Goal: Information Seeking & Learning: Learn about a topic

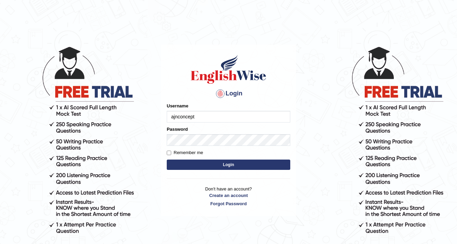
type input "ajnconcept"
click at [239, 162] on button "Login" at bounding box center [228, 164] width 123 height 10
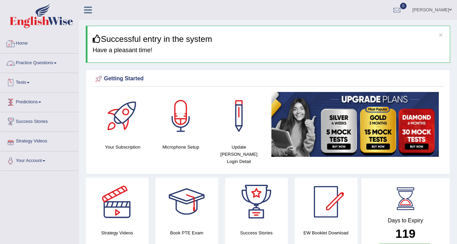
click at [57, 63] on span at bounding box center [55, 62] width 3 height 1
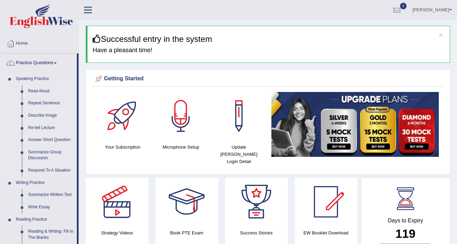
click at [42, 115] on link "Describe Image" at bounding box center [51, 115] width 52 height 12
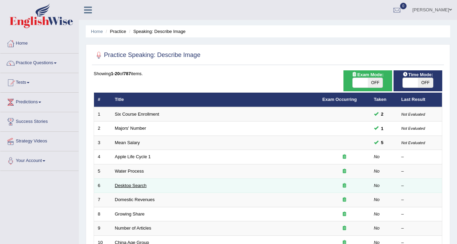
click at [123, 183] on link "Desktop Search" at bounding box center [131, 185] width 32 height 5
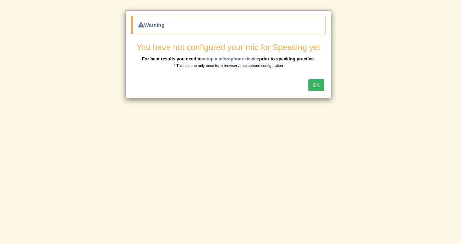
click at [311, 84] on button "OK" at bounding box center [316, 85] width 16 height 12
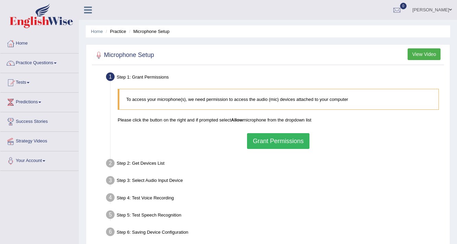
click at [298, 143] on button "Grant Permissions" at bounding box center [278, 141] width 62 height 16
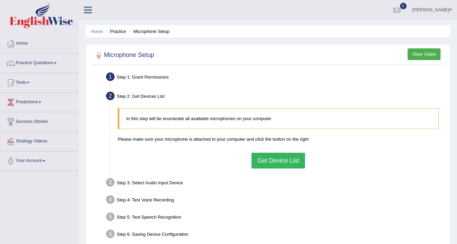
click at [262, 160] on button "Get Device List" at bounding box center [277, 161] width 53 height 16
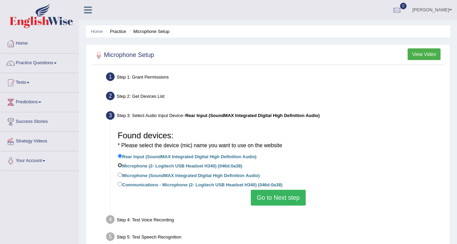
click at [119, 164] on input "Microphone (2- Logitech USB Headset H340) (046d:0a38)" at bounding box center [120, 165] width 4 height 4
radio input "true"
click at [264, 200] on button "Go to Next step" at bounding box center [278, 198] width 55 height 16
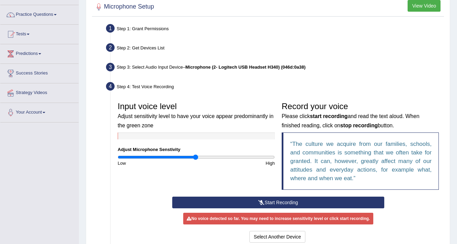
scroll to position [55, 0]
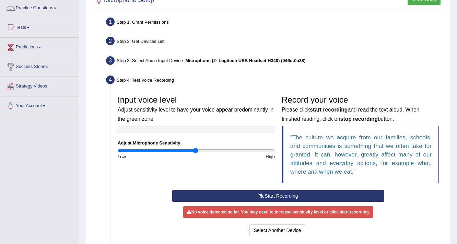
click at [280, 196] on button "Start Recording" at bounding box center [278, 196] width 212 height 12
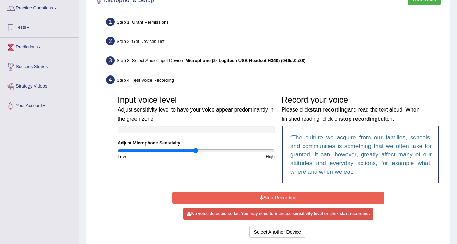
click at [276, 195] on button "Stop Recording" at bounding box center [278, 198] width 212 height 12
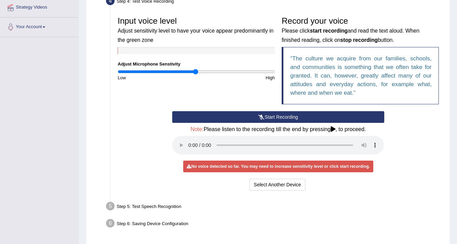
scroll to position [137, 0]
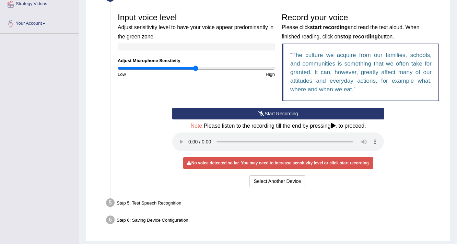
click at [283, 112] on button "Start Recording" at bounding box center [278, 114] width 212 height 12
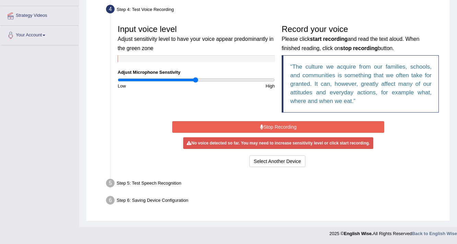
scroll to position [125, 0]
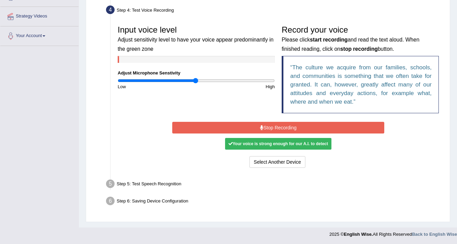
click at [273, 127] on button "Stop Recording" at bounding box center [278, 128] width 212 height 12
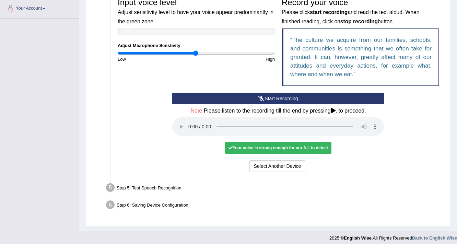
scroll to position [156, 0]
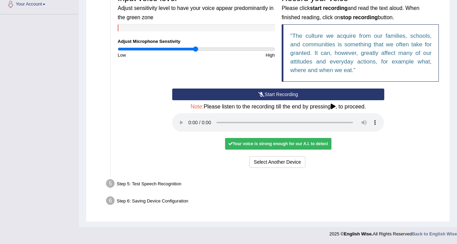
click at [256, 91] on button "Start Recording" at bounding box center [278, 94] width 212 height 12
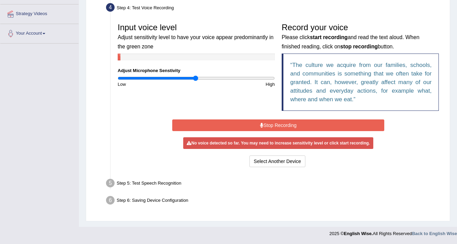
scroll to position [125, 0]
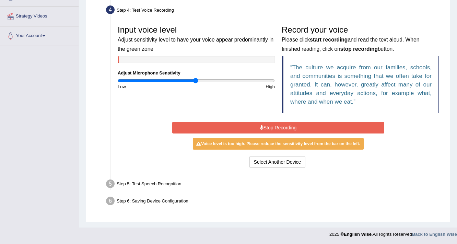
click at [294, 128] on button "Stop Recording" at bounding box center [278, 128] width 212 height 12
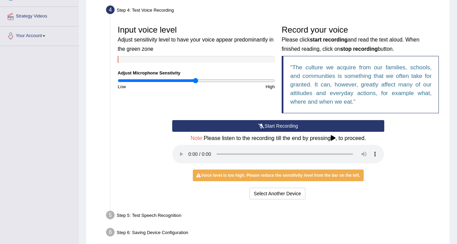
click at [279, 125] on button "Start Recording" at bounding box center [278, 126] width 212 height 12
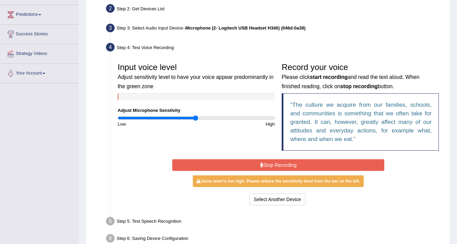
scroll to position [97, 0]
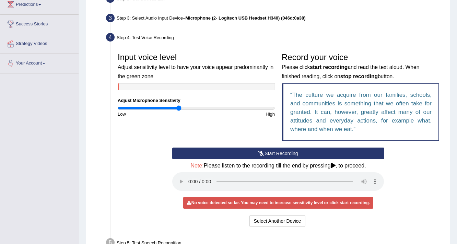
drag, startPoint x: 195, startPoint y: 108, endPoint x: 178, endPoint y: 106, distance: 17.6
type input "0.78"
click at [178, 106] on input "range" at bounding box center [196, 107] width 157 height 5
click at [300, 155] on button "Start Recording" at bounding box center [278, 153] width 212 height 12
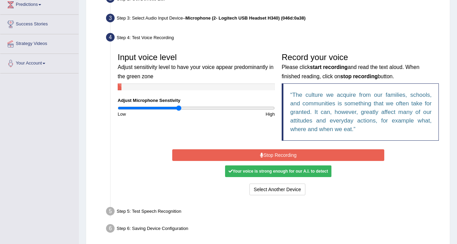
click at [239, 152] on button "Stop Recording" at bounding box center [278, 155] width 212 height 12
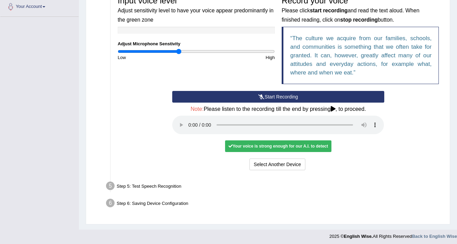
scroll to position [156, 0]
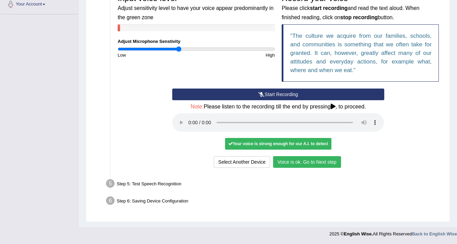
click at [123, 183] on div "Step 5: Test Speech Recognition" at bounding box center [275, 184] width 344 height 15
click at [288, 166] on button "Voice is ok. Go to Next step" at bounding box center [307, 162] width 68 height 12
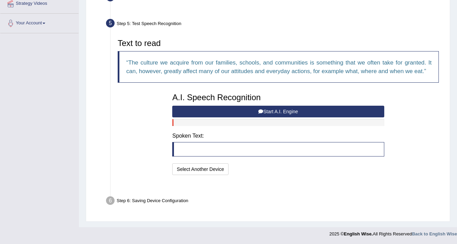
scroll to position [121, 0]
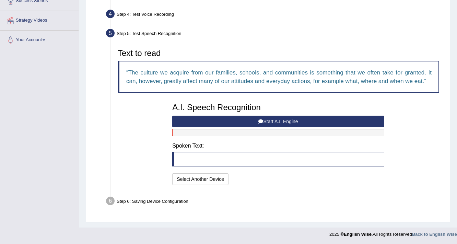
click at [276, 120] on button "Start A.I. Engine" at bounding box center [278, 122] width 212 height 12
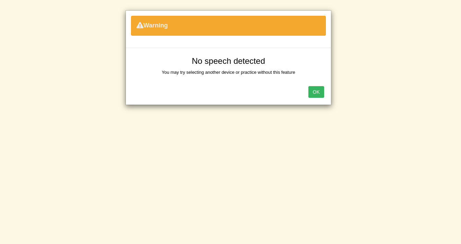
click at [311, 92] on button "OK" at bounding box center [316, 92] width 16 height 12
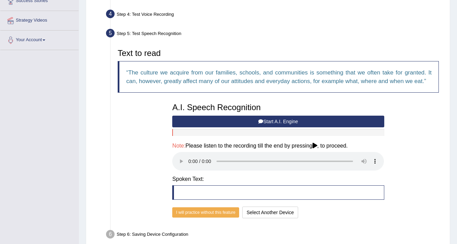
click at [285, 120] on button "Start A.I. Engine" at bounding box center [278, 122] width 212 height 12
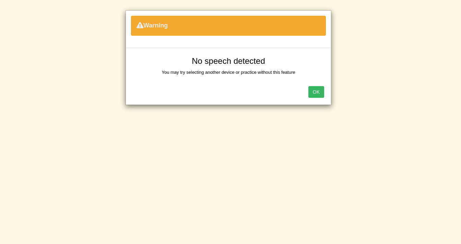
click at [314, 97] on button "OK" at bounding box center [316, 92] width 16 height 12
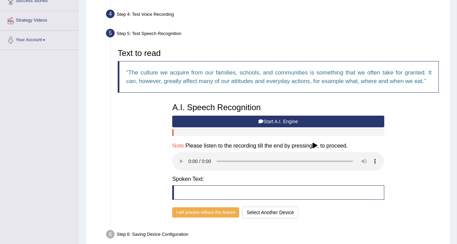
click at [296, 122] on button "Start A.I. Engine" at bounding box center [278, 122] width 212 height 12
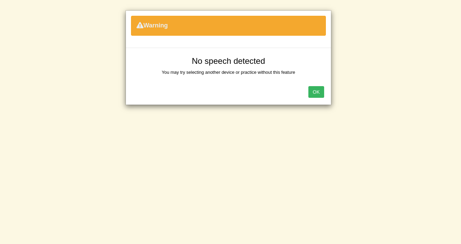
click at [320, 95] on button "OK" at bounding box center [316, 92] width 16 height 12
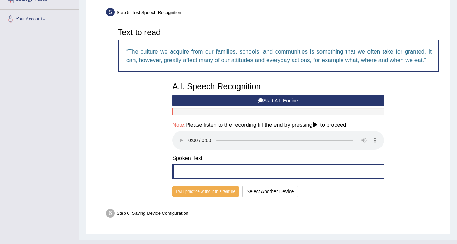
scroll to position [148, 0]
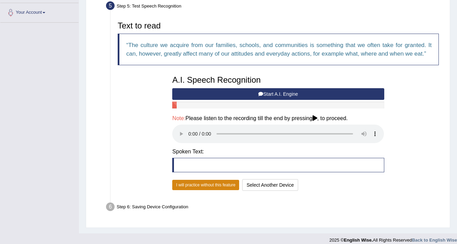
click at [223, 185] on button "I will practice without this feature" at bounding box center [205, 185] width 67 height 10
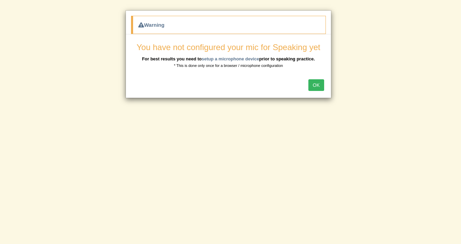
click at [318, 81] on button "OK" at bounding box center [316, 85] width 16 height 12
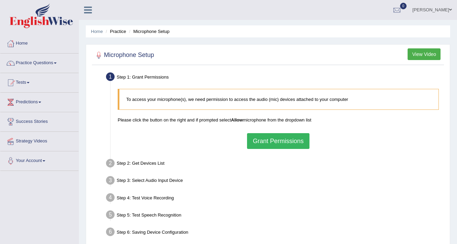
click at [278, 137] on button "Grant Permissions" at bounding box center [278, 141] width 62 height 16
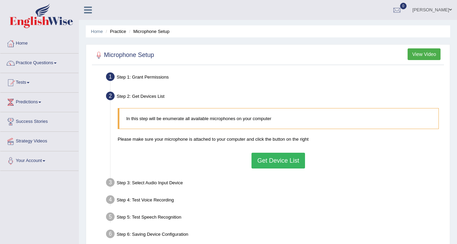
click at [268, 163] on button "Get Device List" at bounding box center [277, 161] width 53 height 16
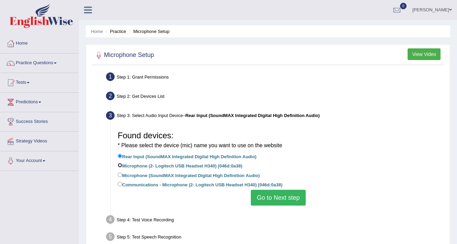
click at [118, 165] on input "Microphone (2- Logitech USB Headset H340) (046d:0a38)" at bounding box center [120, 165] width 4 height 4
radio input "true"
click at [287, 203] on button "Go to Next step" at bounding box center [278, 198] width 55 height 16
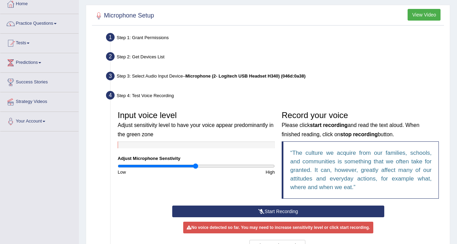
scroll to position [55, 0]
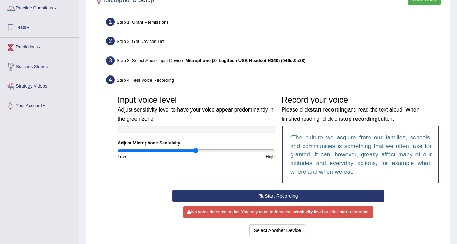
click at [272, 195] on button "Start Recording" at bounding box center [278, 196] width 212 height 12
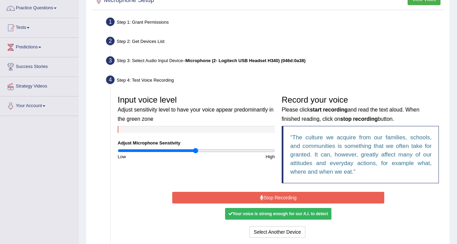
click at [302, 200] on button "Stop Recording" at bounding box center [278, 198] width 212 height 12
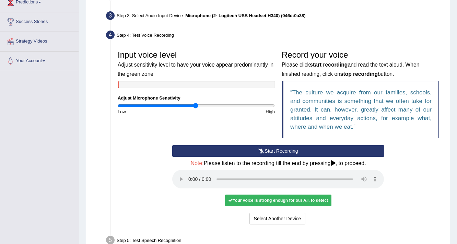
scroll to position [110, 0]
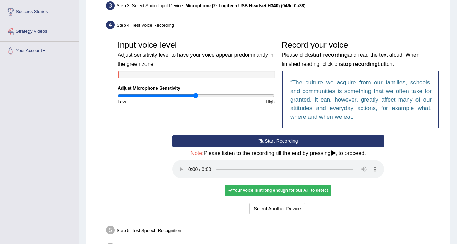
click at [276, 142] on button "Start Recording" at bounding box center [278, 141] width 212 height 12
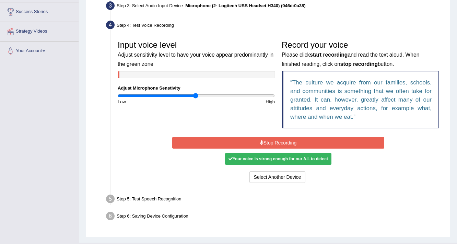
click at [260, 141] on icon at bounding box center [261, 142] width 3 height 5
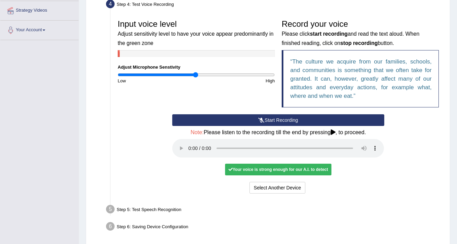
scroll to position [137, 0]
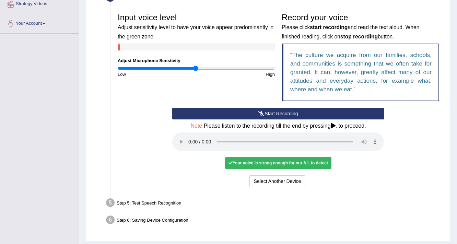
click at [276, 109] on button "Start Recording" at bounding box center [278, 114] width 212 height 12
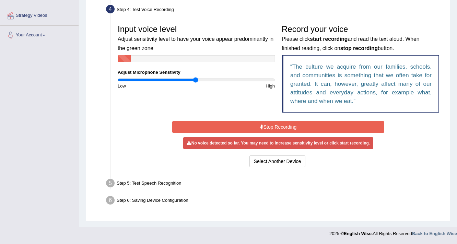
scroll to position [125, 0]
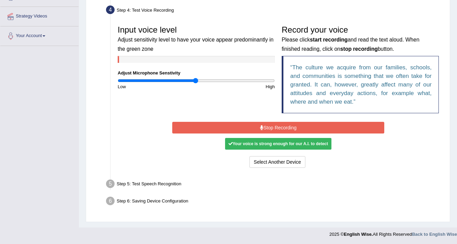
click at [275, 130] on button "Stop Recording" at bounding box center [278, 128] width 212 height 12
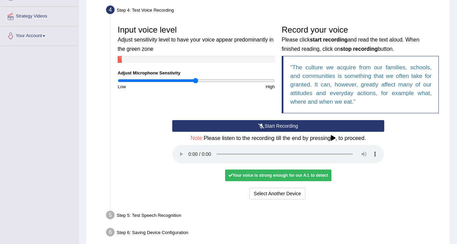
click at [280, 176] on div "Your voice is strong enough for our A.I. to detect" at bounding box center [278, 175] width 106 height 12
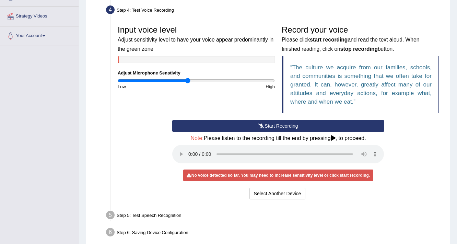
drag, startPoint x: 195, startPoint y: 80, endPoint x: 188, endPoint y: 80, distance: 7.9
click at [188, 80] on input "range" at bounding box center [196, 80] width 157 height 5
click at [283, 123] on button "Start Recording" at bounding box center [278, 126] width 212 height 12
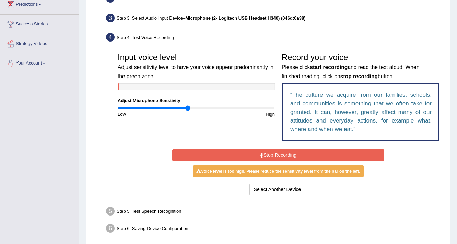
scroll to position [70, 0]
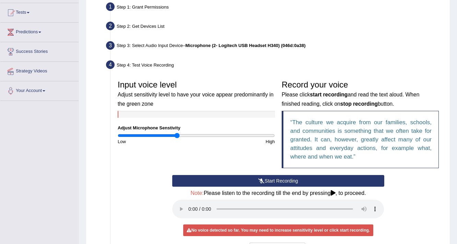
drag, startPoint x: 186, startPoint y: 136, endPoint x: 176, endPoint y: 137, distance: 10.1
click at [176, 137] on input "range" at bounding box center [196, 135] width 157 height 5
click at [309, 180] on button "Start Recording" at bounding box center [278, 181] width 212 height 12
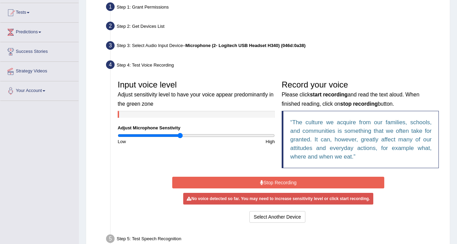
type input "0.8"
click at [179, 134] on input "range" at bounding box center [196, 135] width 157 height 5
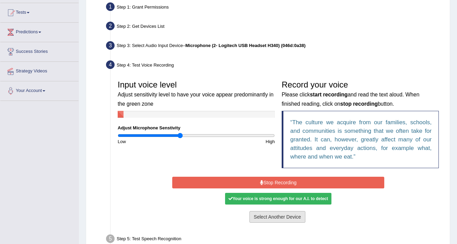
click at [287, 220] on button "Select Another Device" at bounding box center [277, 217] width 56 height 12
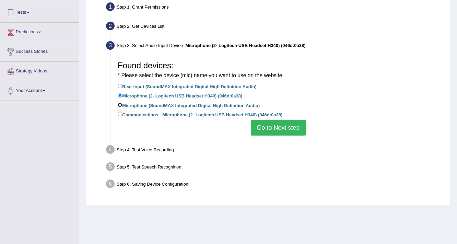
click at [119, 104] on input "Microphone (SoundMAX Integrated Digital High Definition Audio)" at bounding box center [120, 105] width 4 height 4
radio input "true"
click at [282, 124] on button "Go to Next step" at bounding box center [278, 128] width 55 height 16
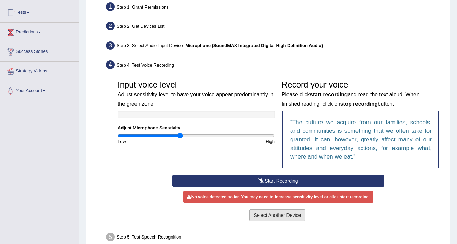
click at [284, 214] on button "Select Another Device" at bounding box center [277, 215] width 56 height 12
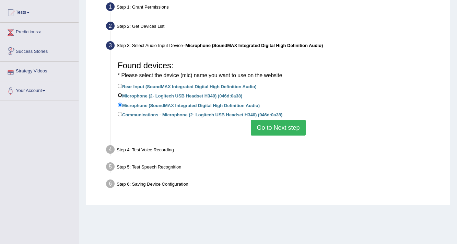
click at [118, 95] on input "Microphone (2- Logitech USB Headset H340) (046d:0a38)" at bounding box center [120, 95] width 4 height 4
radio input "true"
click at [279, 124] on button "Go to Next step" at bounding box center [278, 128] width 55 height 16
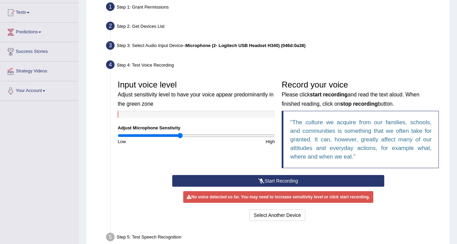
click at [263, 179] on icon at bounding box center [261, 180] width 6 height 5
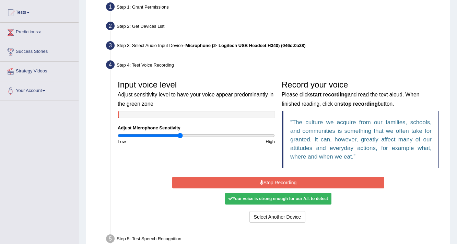
click at [263, 179] on button "Stop Recording" at bounding box center [278, 183] width 212 height 12
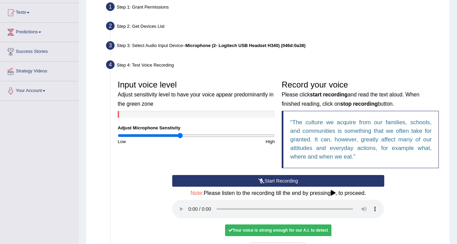
click at [263, 179] on icon at bounding box center [261, 180] width 6 height 5
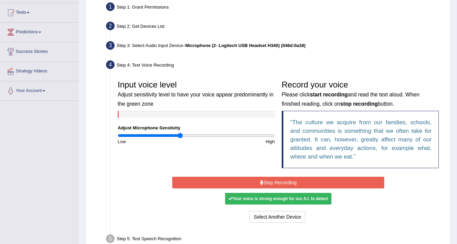
click at [361, 175] on div "Start Recording Stop Recording Note: Please listen to the recording till the en…" at bounding box center [278, 199] width 218 height 49
click at [351, 180] on button "Stop Recording" at bounding box center [278, 183] width 212 height 12
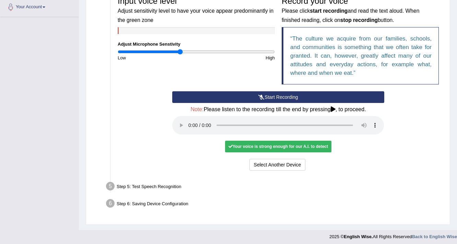
scroll to position [156, 0]
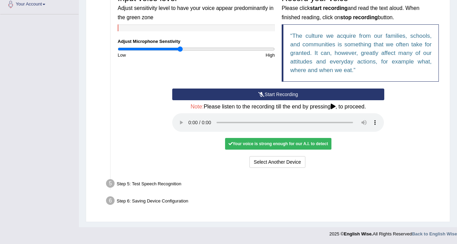
click at [107, 184] on li "Step 5: Test Speech Recognition Text to read The culture we acquire from our fa…" at bounding box center [274, 184] width 335 height 15
click at [125, 182] on div "Step 5: Test Speech Recognition" at bounding box center [275, 184] width 344 height 15
click at [139, 182] on div "Step 5: Test Speech Recognition" at bounding box center [275, 184] width 344 height 15
click at [155, 181] on div "Step 5: Test Speech Recognition" at bounding box center [275, 184] width 344 height 15
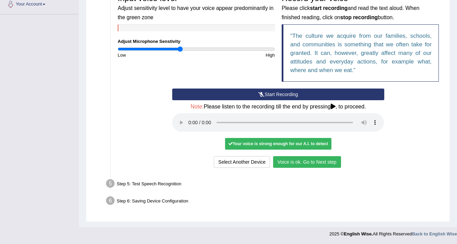
click at [314, 165] on button "Voice is ok. Go to Next step" at bounding box center [307, 162] width 68 height 12
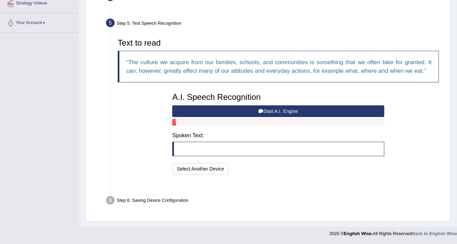
scroll to position [121, 0]
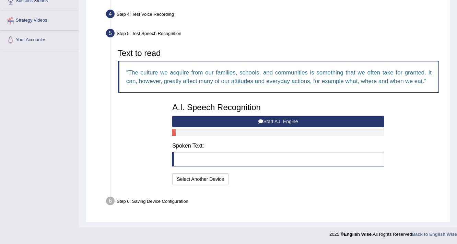
click at [267, 120] on button "Start A.I. Engine" at bounding box center [278, 122] width 212 height 12
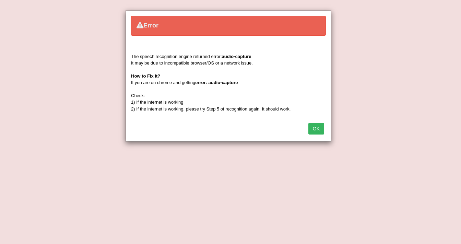
click at [312, 128] on button "OK" at bounding box center [316, 129] width 16 height 12
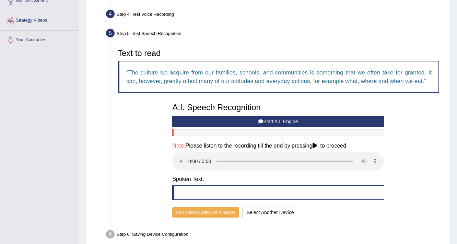
scroll to position [148, 0]
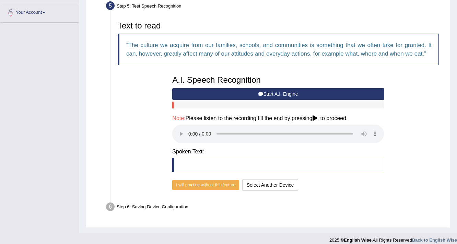
click at [258, 96] on button "Start A.I. Engine" at bounding box center [278, 94] width 212 height 12
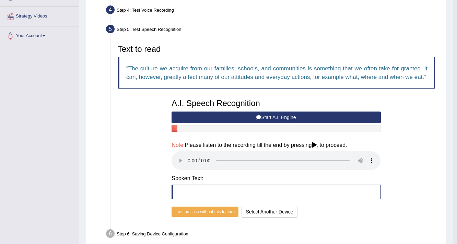
scroll to position [121, 0]
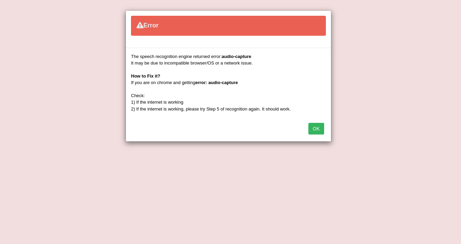
click at [316, 126] on button "OK" at bounding box center [316, 129] width 16 height 12
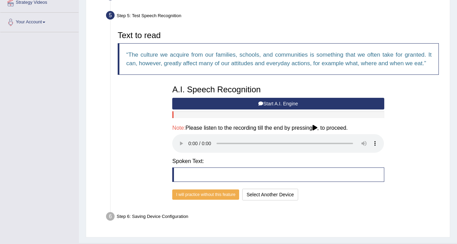
scroll to position [148, 0]
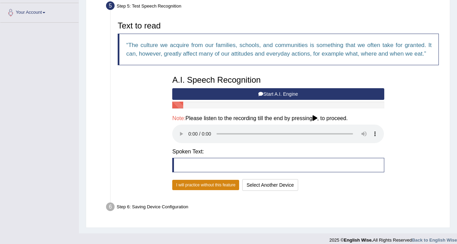
click at [208, 185] on button "I will practice without this feature" at bounding box center [205, 185] width 67 height 10
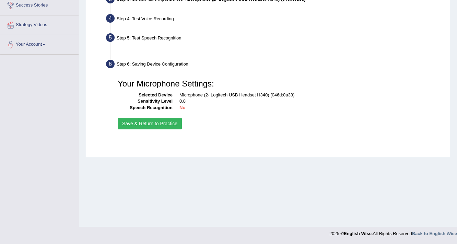
scroll to position [116, 0]
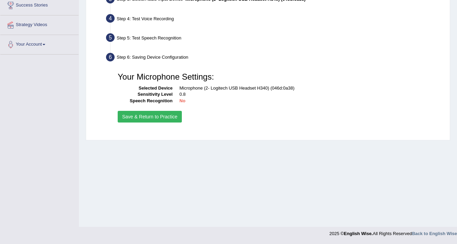
click at [151, 114] on button "Save & Return to Practice" at bounding box center [150, 117] width 64 height 12
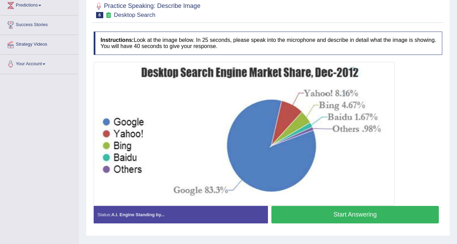
scroll to position [110, 0]
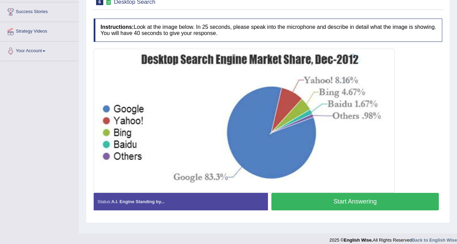
click at [356, 200] on button "Start Answering" at bounding box center [354, 201] width 167 height 17
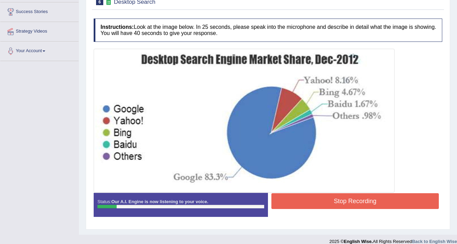
click at [359, 206] on button "Stop Recording" at bounding box center [354, 201] width 167 height 16
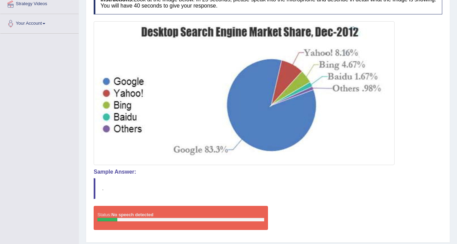
scroll to position [157, 0]
